Goal: Task Accomplishment & Management: Use online tool/utility

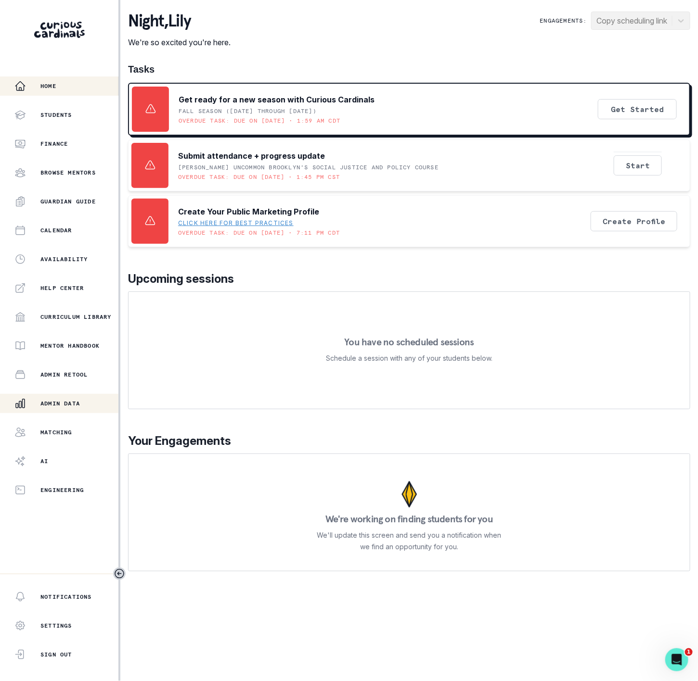
click at [69, 406] on p "Admin Data" at bounding box center [59, 404] width 39 height 8
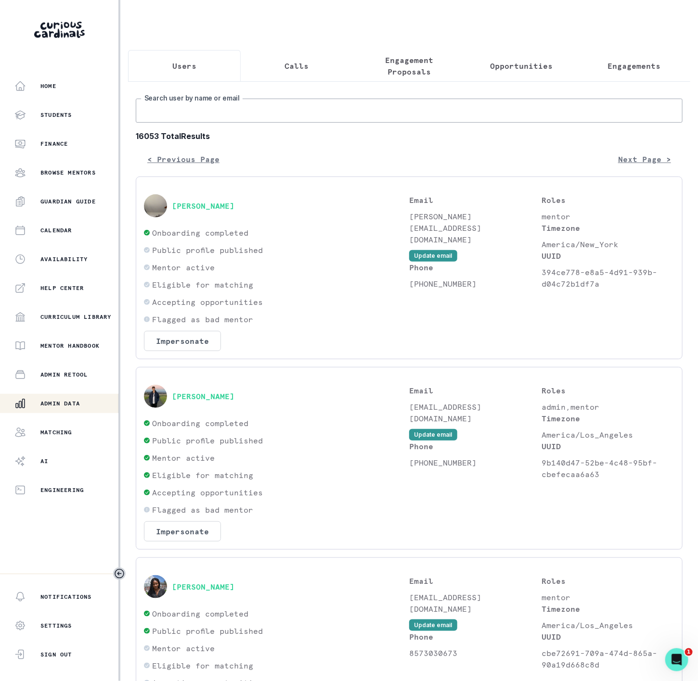
click at [191, 123] on input "Search user by name or email" at bounding box center [409, 111] width 547 height 24
paste input "[PERSON_NAME]"
type input "[PERSON_NAME]"
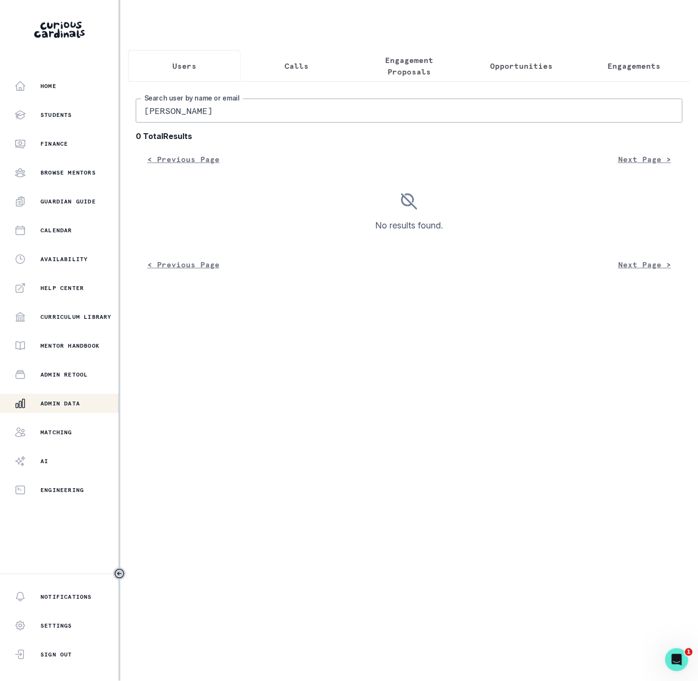
drag, startPoint x: 175, startPoint y: 120, endPoint x: -27, endPoint y: 136, distance: 202.7
click at [0, 136] on html "Home Students Finance Browse Mentors Guardian Guide Calendar Availability Help …" at bounding box center [349, 340] width 698 height 681
type input "[PERSON_NAME]"
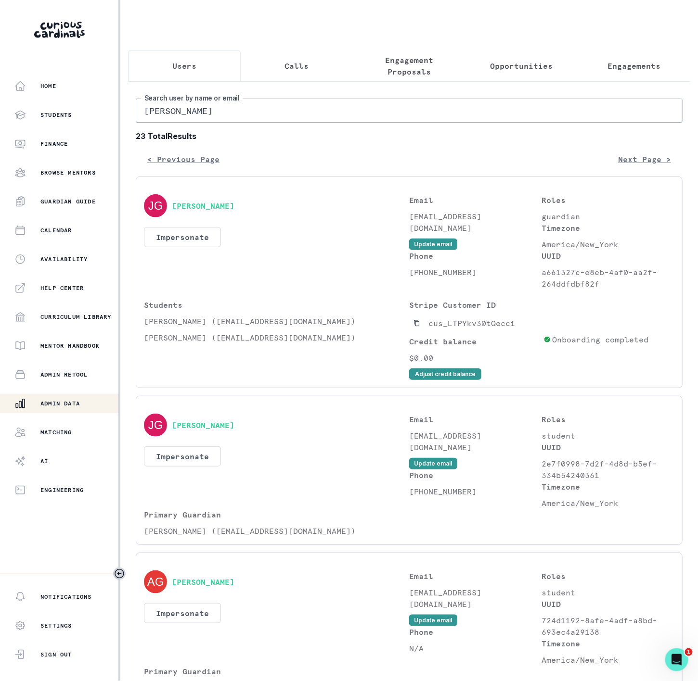
drag, startPoint x: 143, startPoint y: 123, endPoint x: 150, endPoint y: 124, distance: 7.4
click at [141, 123] on input "[PERSON_NAME]" at bounding box center [409, 111] width 547 height 24
paste input "[PERSON_NAME]"
type input "[PERSON_NAME]"
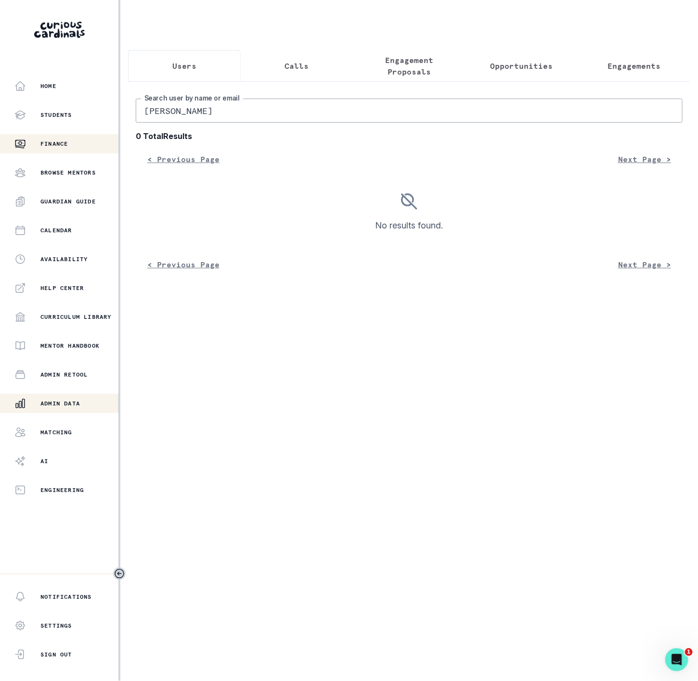
drag, startPoint x: 211, startPoint y: 121, endPoint x: 26, endPoint y: 135, distance: 184.7
click at [26, 135] on div "Home Students Finance Browse Mentors Guardian Guide Calendar Availability Help …" at bounding box center [349, 340] width 698 height 681
paste input "text"
drag, startPoint x: 189, startPoint y: 124, endPoint x: 51, endPoint y: 116, distance: 138.3
click at [55, 117] on div "Home Students Finance Browse Mentors Guardian Guide Calendar Availability Help …" at bounding box center [349, 340] width 698 height 681
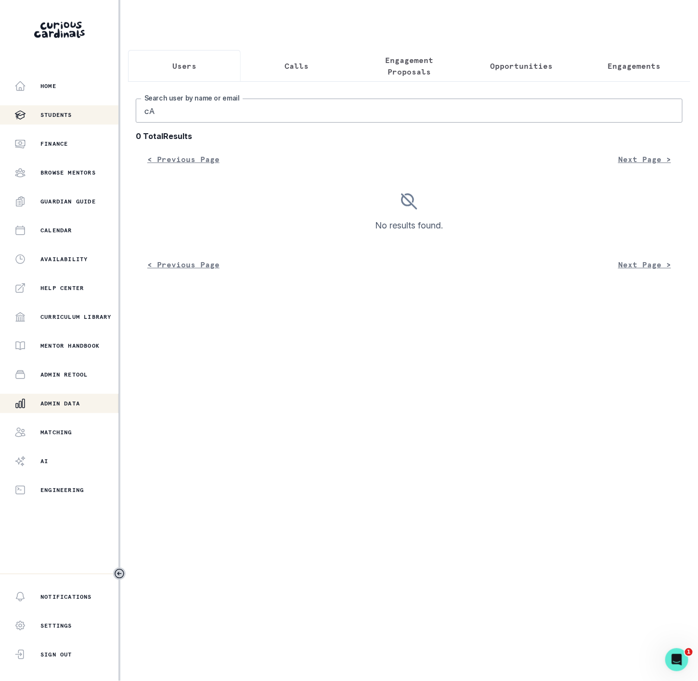
type input "c"
type input "[PERSON_NAME]"
drag, startPoint x: 195, startPoint y: 122, endPoint x: 393, endPoint y: 123, distance: 197.7
click at [393, 123] on input "[PERSON_NAME]" at bounding box center [409, 111] width 547 height 24
type input "[PERSON_NAME]"
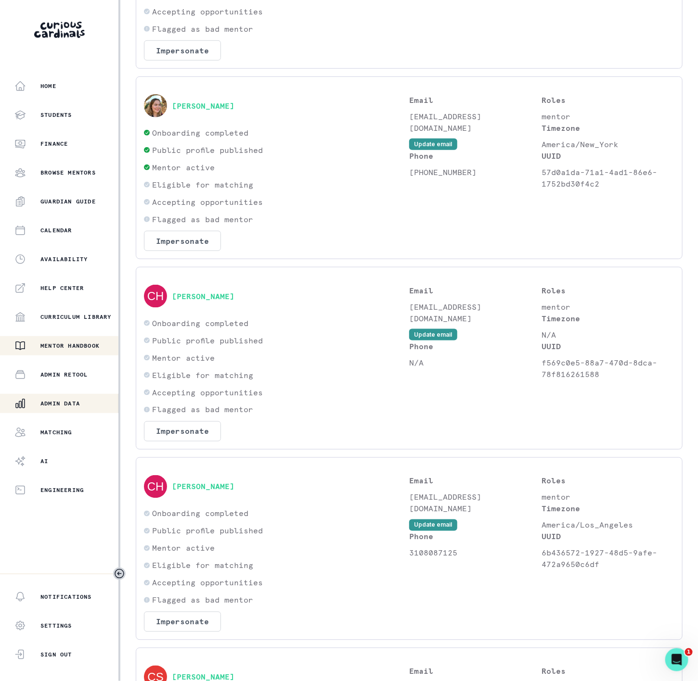
scroll to position [140, 0]
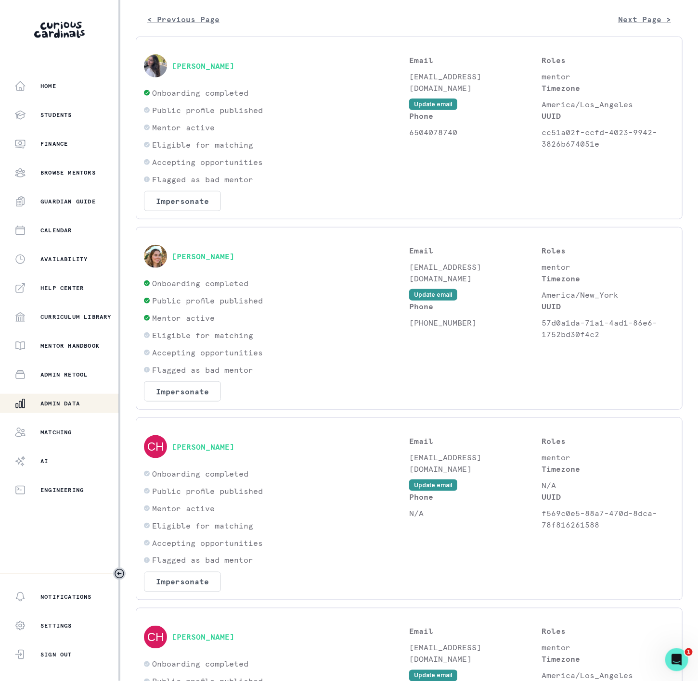
click at [89, 403] on div "Admin Data" at bounding box center [66, 404] width 104 height 12
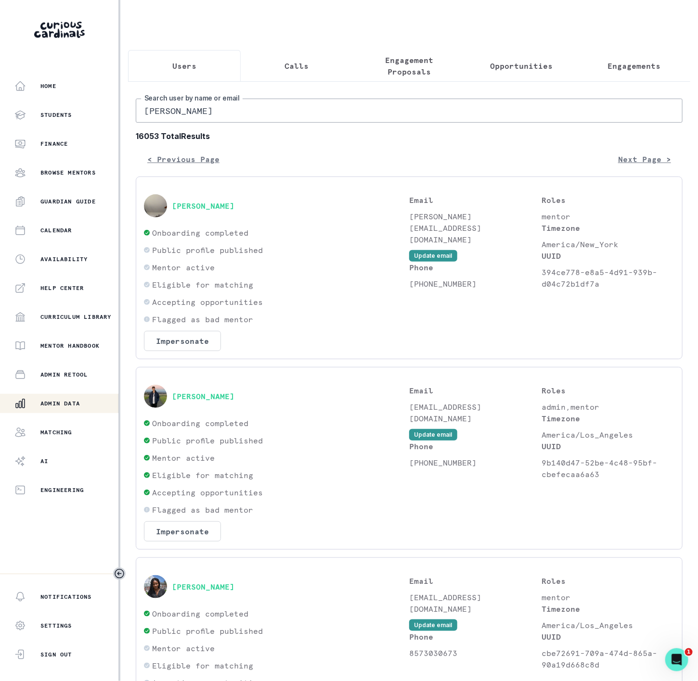
drag, startPoint x: 214, startPoint y: 123, endPoint x: -173, endPoint y: 113, distance: 386.4
click at [0, 113] on html "Home Students Finance Browse Mentors Guardian Guide Calendar Availability Help …" at bounding box center [349, 340] width 698 height 681
paste input "[EMAIL_ADDRESS][DOMAIN_NAME]"
type input "[EMAIL_ADDRESS][DOMAIN_NAME]"
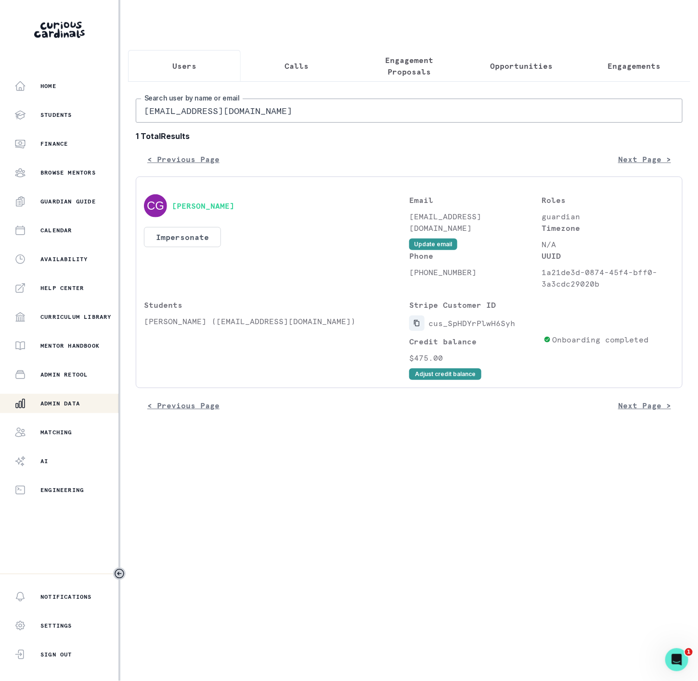
click at [420, 327] on icon "Copied to clipboard" at bounding box center [416, 323] width 7 height 7
click at [177, 247] on button "Impersonate" at bounding box center [182, 237] width 77 height 20
click at [243, 341] on button "Impersonate" at bounding box center [221, 340] width 63 height 19
